Goal: Information Seeking & Learning: Learn about a topic

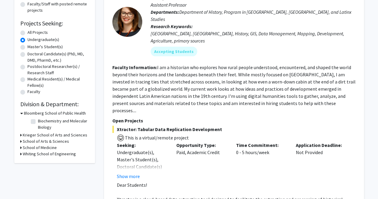
scroll to position [85, 0]
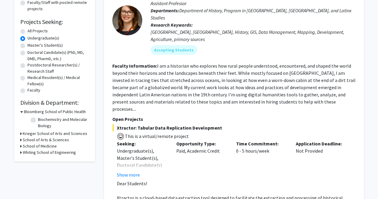
click at [49, 139] on h3 "School of Arts & Sciences" at bounding box center [46, 139] width 46 height 6
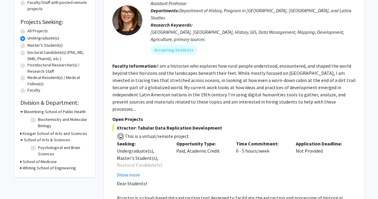
click at [49, 139] on h3 "School of Arts & Sciences" at bounding box center [47, 139] width 46 height 6
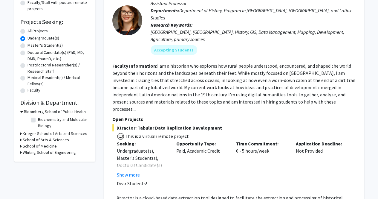
click at [51, 132] on h3 "Krieger School of Arts and Sciences" at bounding box center [55, 133] width 65 height 6
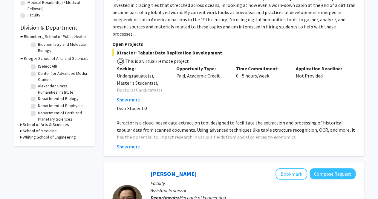
scroll to position [162, 0]
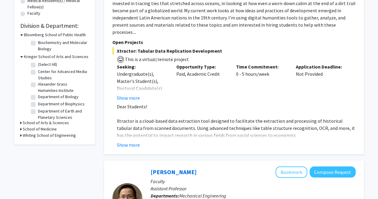
click at [48, 129] on h3 "School of Medicine" at bounding box center [40, 129] width 34 height 6
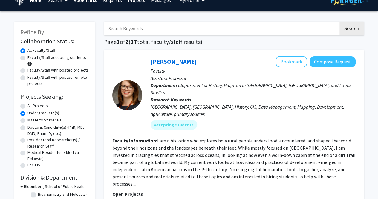
scroll to position [0, 0]
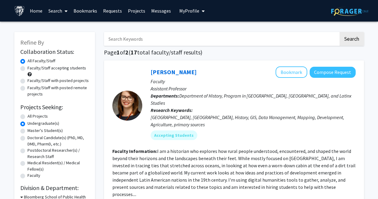
click at [116, 7] on link "Requests" at bounding box center [112, 10] width 25 height 21
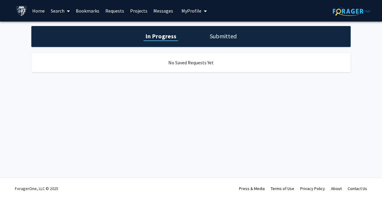
click at [95, 8] on link "Bookmarks" at bounding box center [88, 10] width 30 height 21
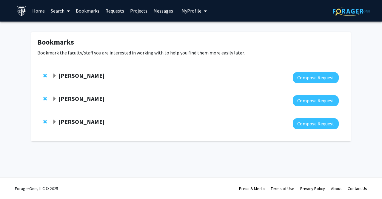
click at [71, 124] on strong "[PERSON_NAME]" at bounding box center [82, 121] width 46 height 7
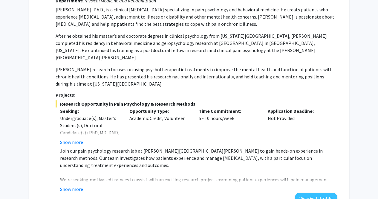
scroll to position [134, 0]
click at [73, 185] on button "Show more" at bounding box center [71, 188] width 23 height 7
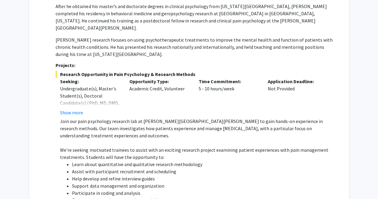
scroll to position [164, 0]
click at [76, 108] on button "Show more" at bounding box center [71, 111] width 23 height 7
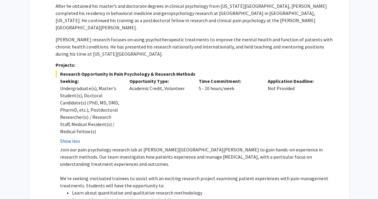
click at [76, 104] on div "Undergraduate(s), Master's Student(s), Doctoral Candidate(s) (PhD, MD, DMD, Pha…" at bounding box center [90, 110] width 60 height 50
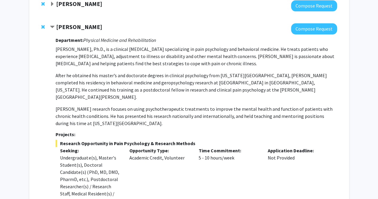
scroll to position [94, 0]
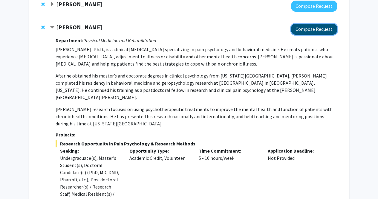
click at [324, 31] on button "Compose Request" at bounding box center [314, 29] width 46 height 11
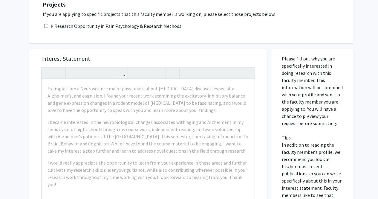
scroll to position [317, 0]
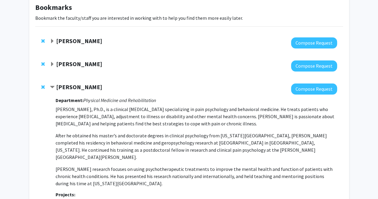
scroll to position [34, 0]
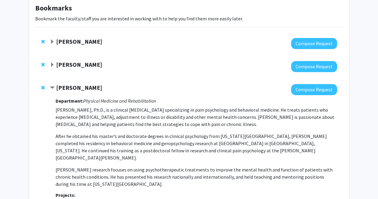
click at [73, 41] on strong "[PERSON_NAME]" at bounding box center [79, 41] width 46 height 7
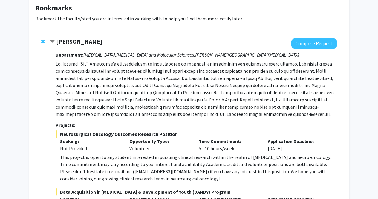
click at [73, 41] on strong "[PERSON_NAME]" at bounding box center [79, 41] width 46 height 7
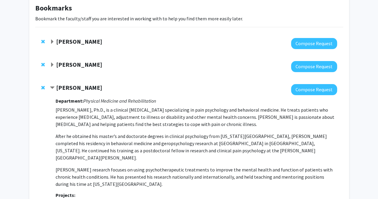
click at [72, 62] on strong "[PERSON_NAME]" at bounding box center [79, 64] width 46 height 7
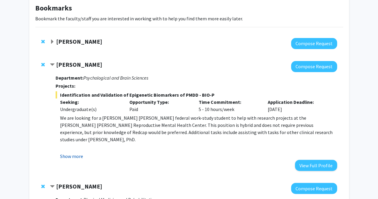
click at [73, 154] on button "Show more" at bounding box center [71, 155] width 23 height 7
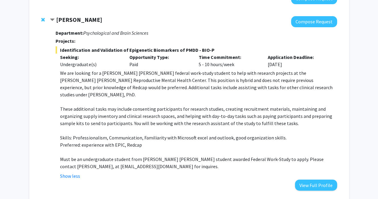
scroll to position [79, 0]
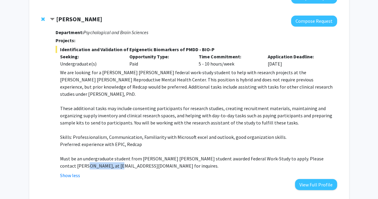
drag, startPoint x: 61, startPoint y: 158, endPoint x: 96, endPoint y: 157, distance: 35.2
click at [96, 157] on p "Must be an undergraduate student from [PERSON_NAME] [PERSON_NAME] student award…" at bounding box center [198, 162] width 277 height 14
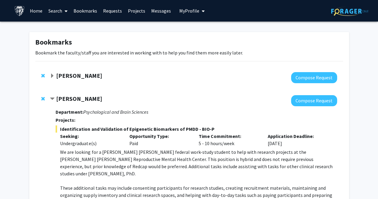
click at [87, 9] on link "Bookmarks" at bounding box center [85, 10] width 30 height 21
click at [51, 9] on link "Search" at bounding box center [57, 10] width 25 height 21
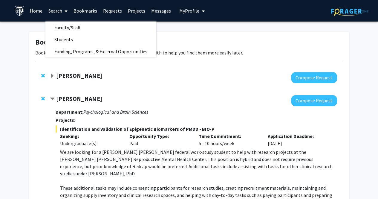
click at [30, 8] on link "Home" at bounding box center [36, 10] width 19 height 21
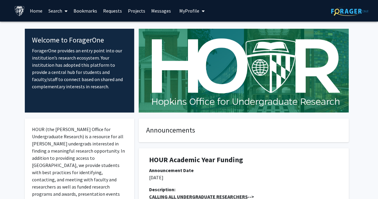
click at [128, 9] on link "Projects" at bounding box center [136, 10] width 23 height 21
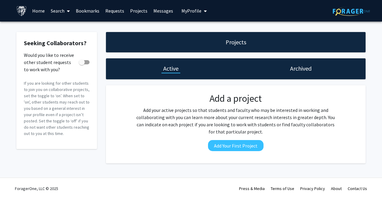
drag, startPoint x: 63, startPoint y: 9, endPoint x: 55, endPoint y: 12, distance: 8.3
click at [55, 12] on link "Search" at bounding box center [60, 10] width 25 height 21
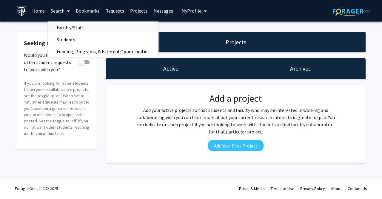
click at [76, 29] on span "Faculty/Staff" at bounding box center [70, 28] width 44 height 12
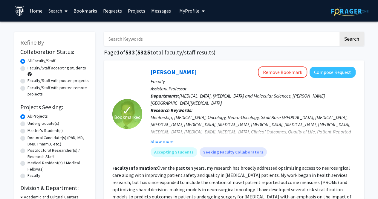
click at [115, 41] on input "Search Keywords" at bounding box center [221, 39] width 234 height 14
type input "public health"
click at [339, 32] on button "Search" at bounding box center [351, 39] width 24 height 14
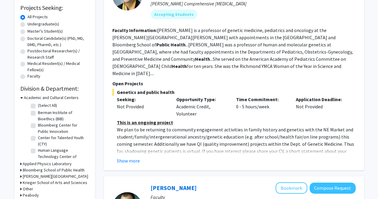
scroll to position [99, 0]
click at [135, 157] on button "Show more" at bounding box center [128, 160] width 23 height 7
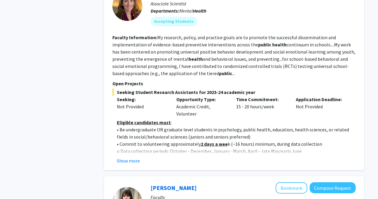
scroll to position [895, 0]
click at [134, 157] on button "Show more" at bounding box center [128, 160] width 23 height 7
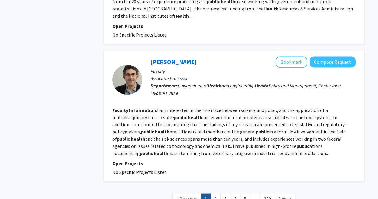
scroll to position [1616, 0]
